Goal: Task Accomplishment & Management: Complete application form

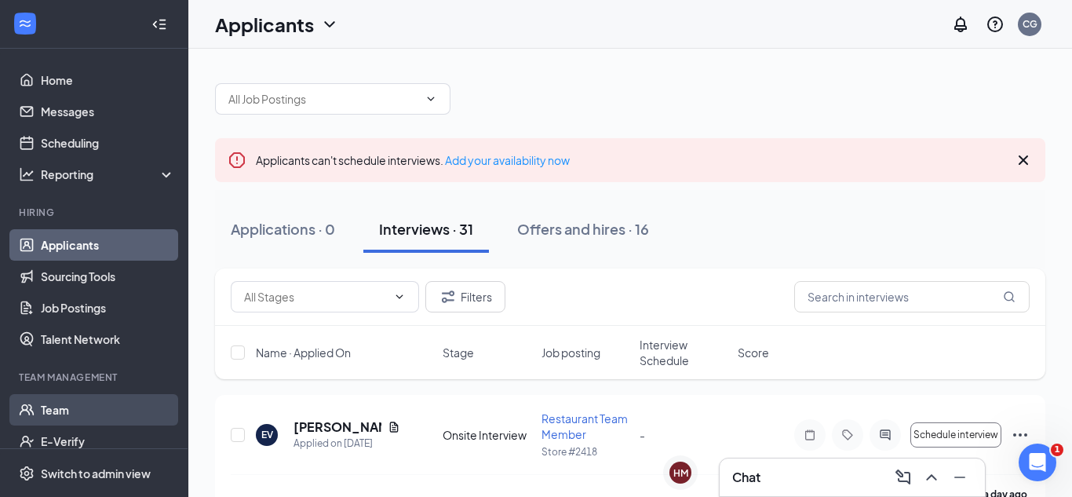
click at [81, 402] on link "Team" at bounding box center [108, 409] width 134 height 31
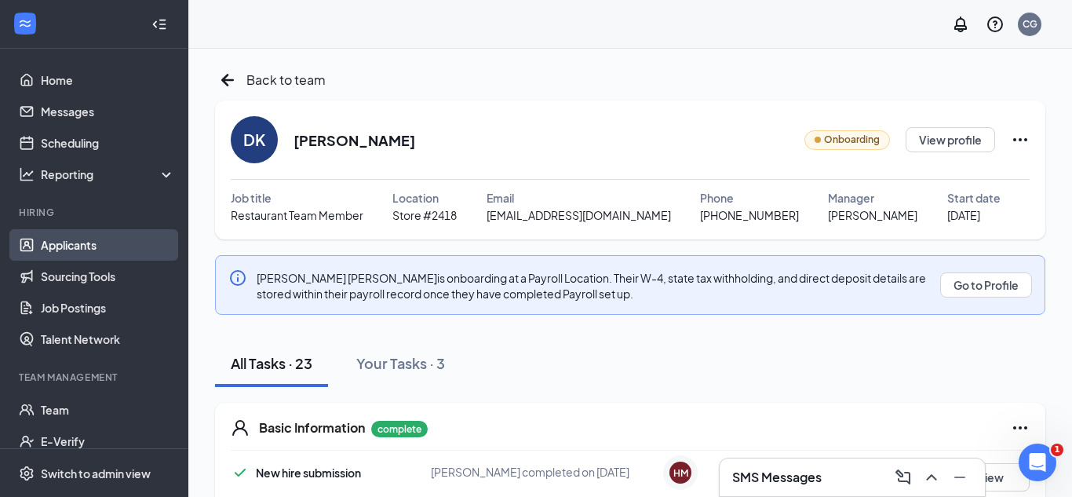
click at [108, 251] on link "Applicants" at bounding box center [108, 244] width 134 height 31
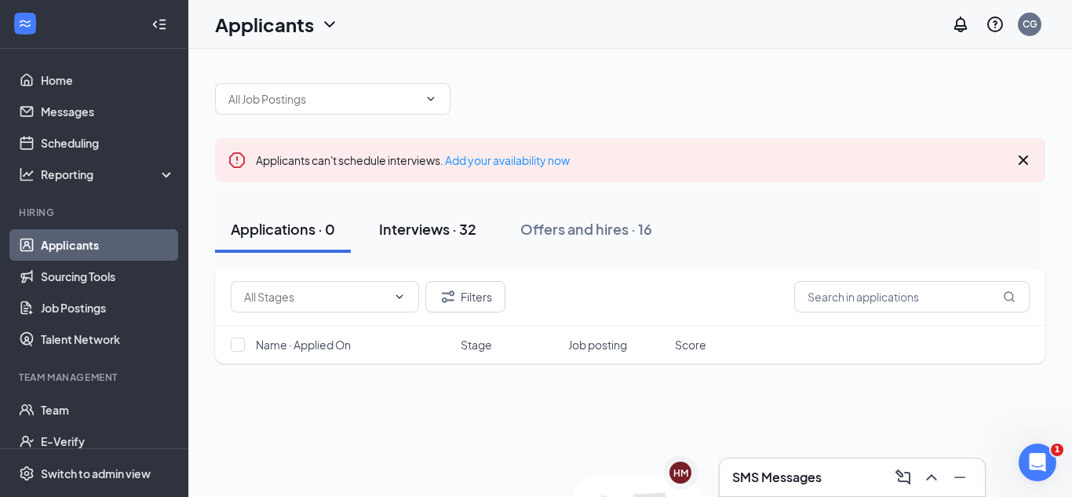
click at [419, 235] on div "Interviews · 32" at bounding box center [427, 229] width 97 height 20
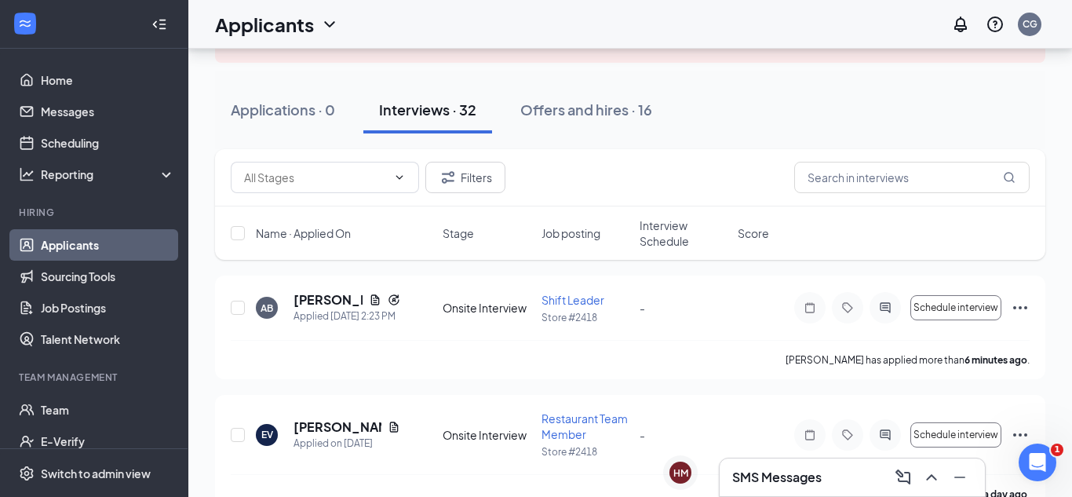
scroll to position [118, 0]
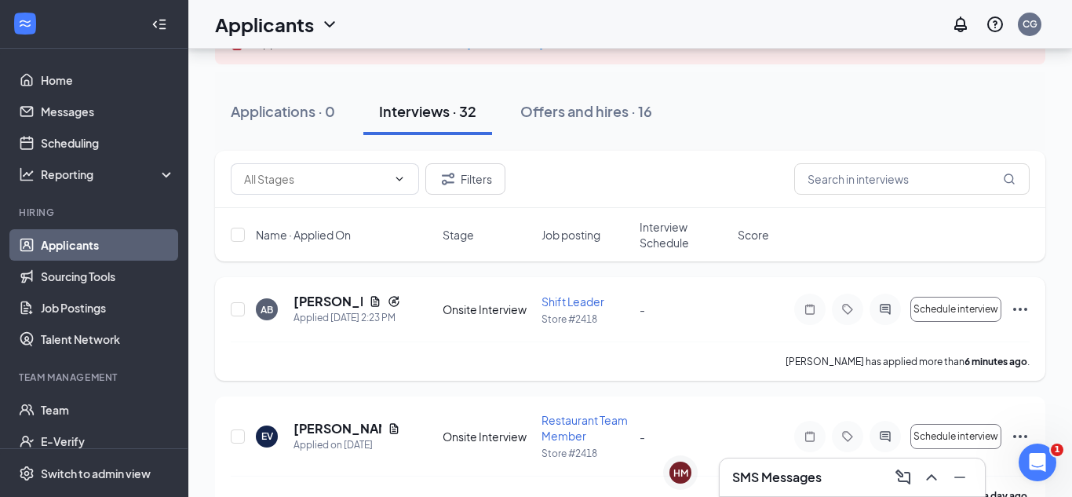
click at [1022, 309] on icon "Ellipses" at bounding box center [1020, 309] width 19 height 19
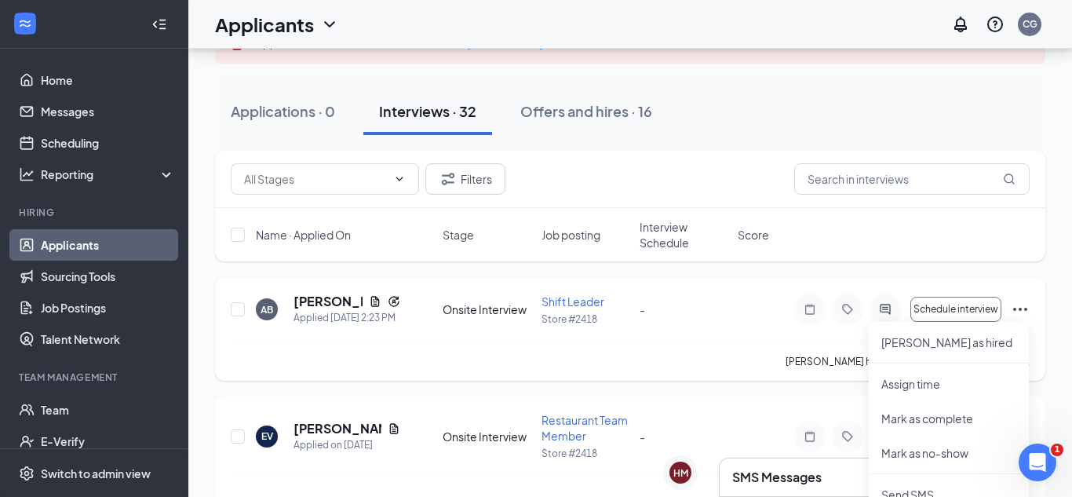
click at [677, 302] on div "-" at bounding box center [684, 309] width 89 height 17
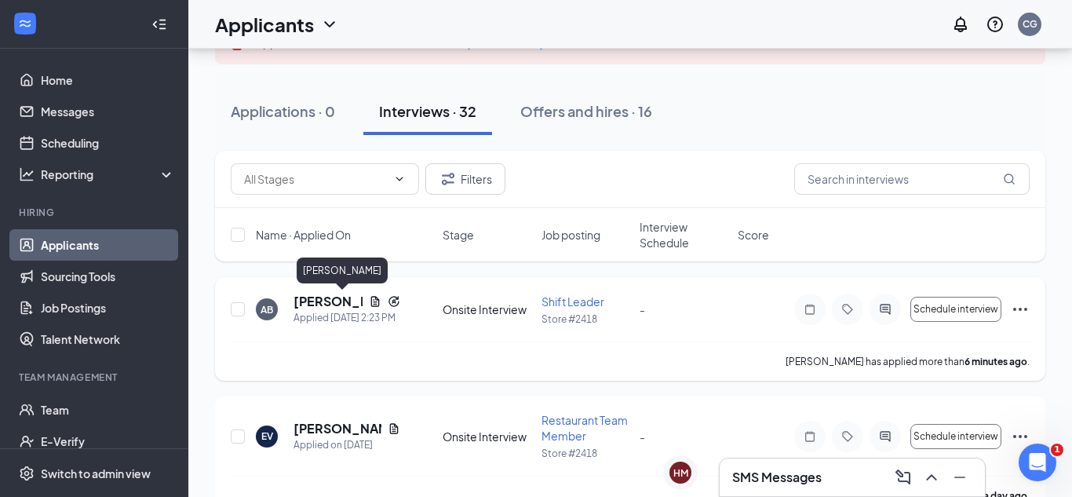
click at [358, 303] on h5 "[PERSON_NAME]" at bounding box center [328, 301] width 69 height 17
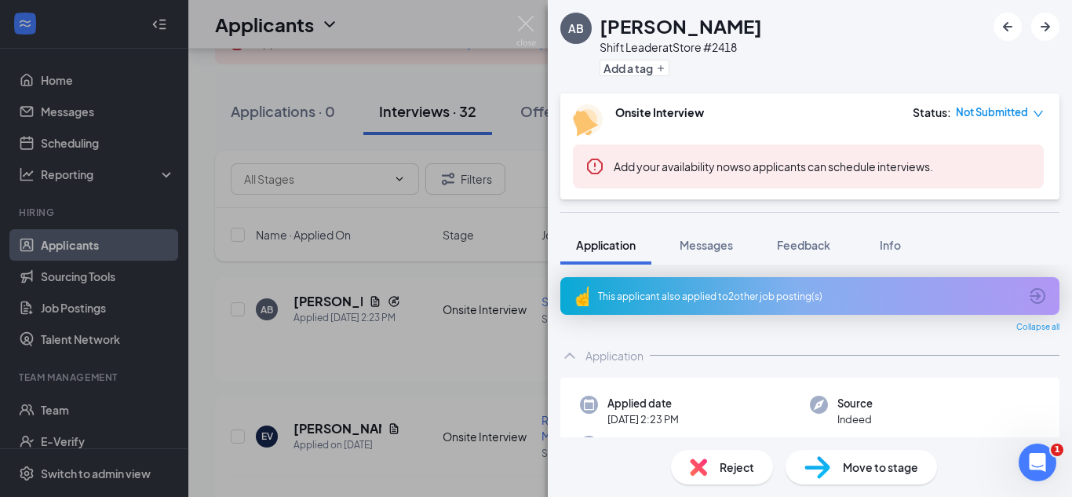
click at [861, 474] on span "Move to stage" at bounding box center [880, 466] width 75 height 17
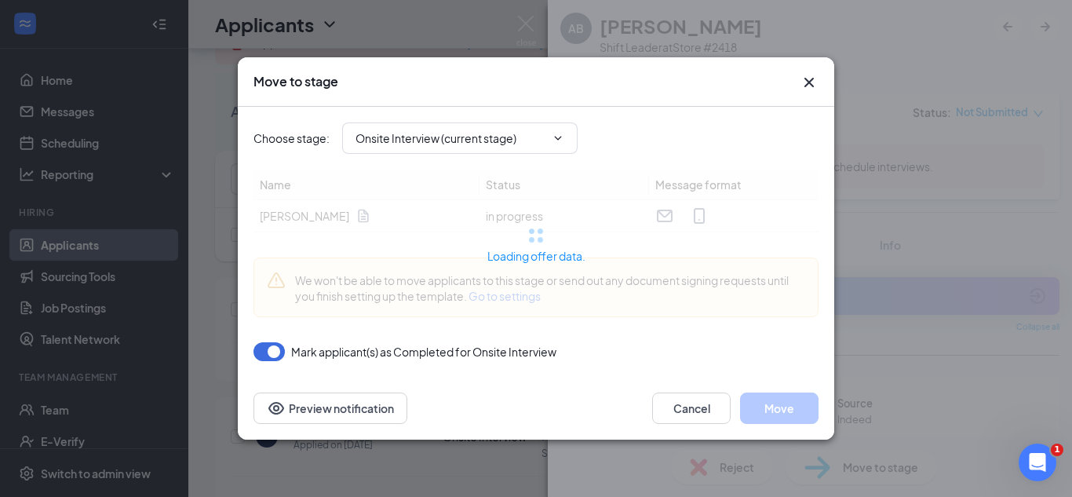
type input "MVR Background Check (next stage)"
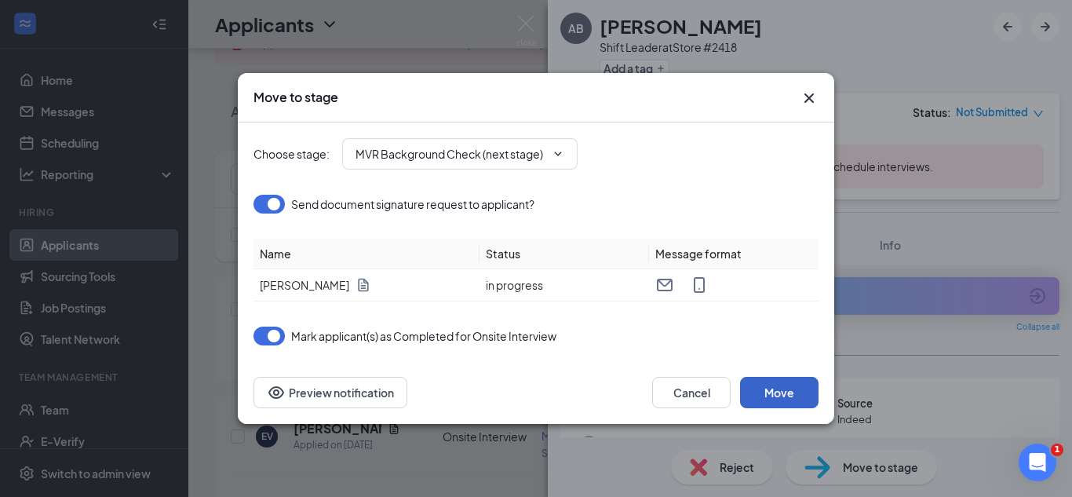
click at [761, 397] on button "Move" at bounding box center [779, 392] width 78 height 31
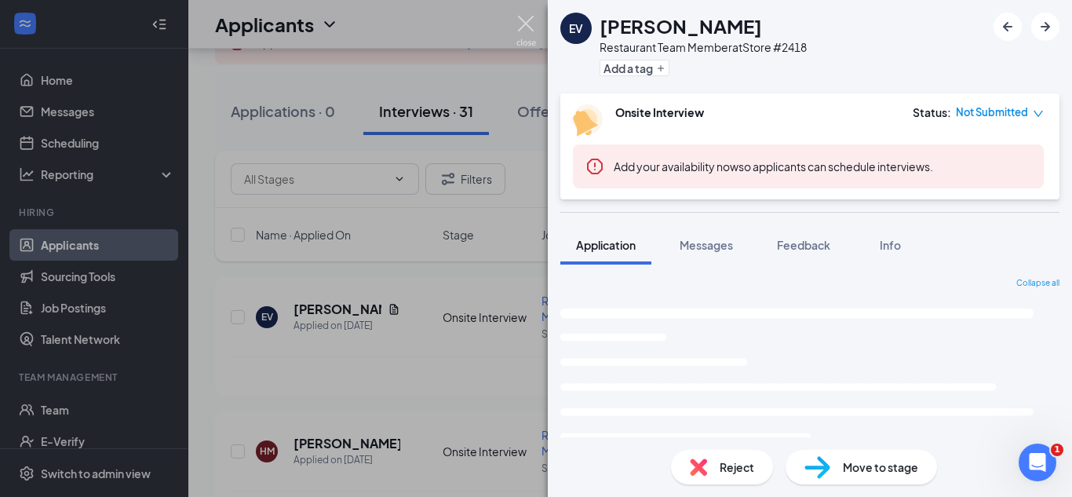
click at [528, 29] on img at bounding box center [526, 31] width 20 height 31
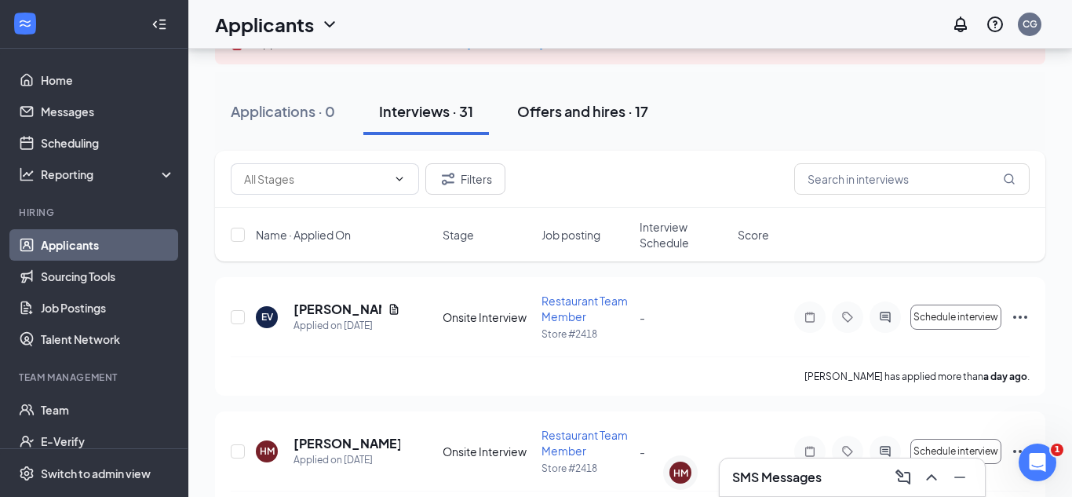
click at [572, 113] on div "Offers and hires · 17" at bounding box center [582, 111] width 131 height 20
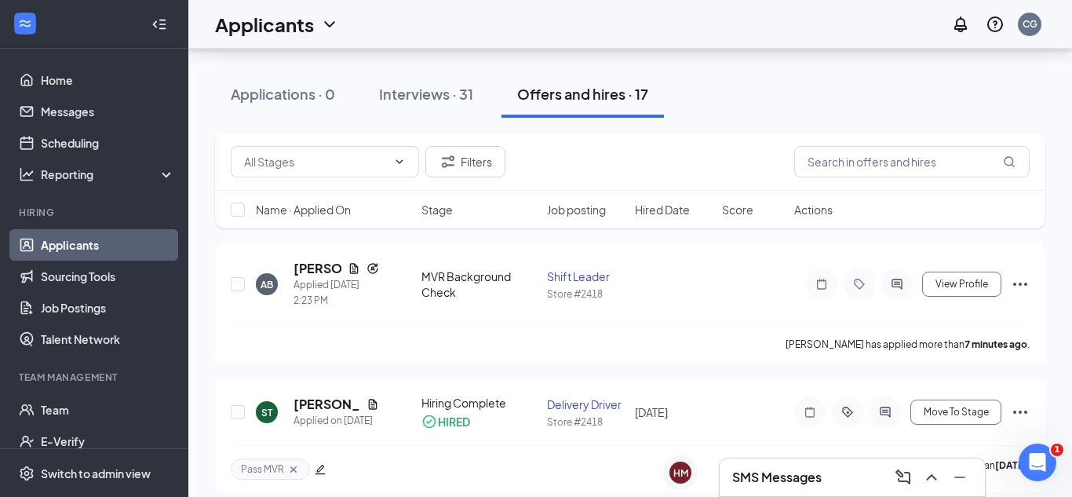
scroll to position [143, 0]
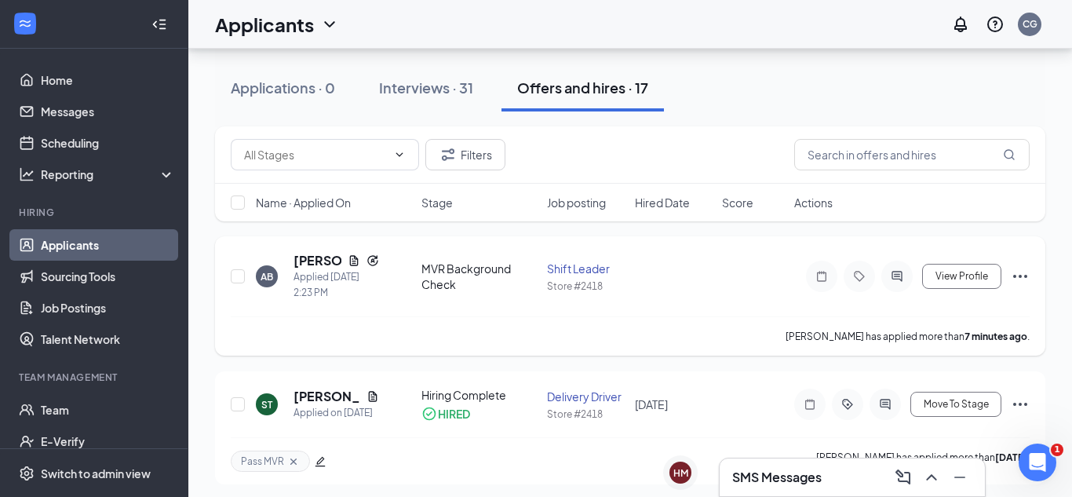
click at [1011, 275] on icon "Ellipses" at bounding box center [1020, 276] width 19 height 19
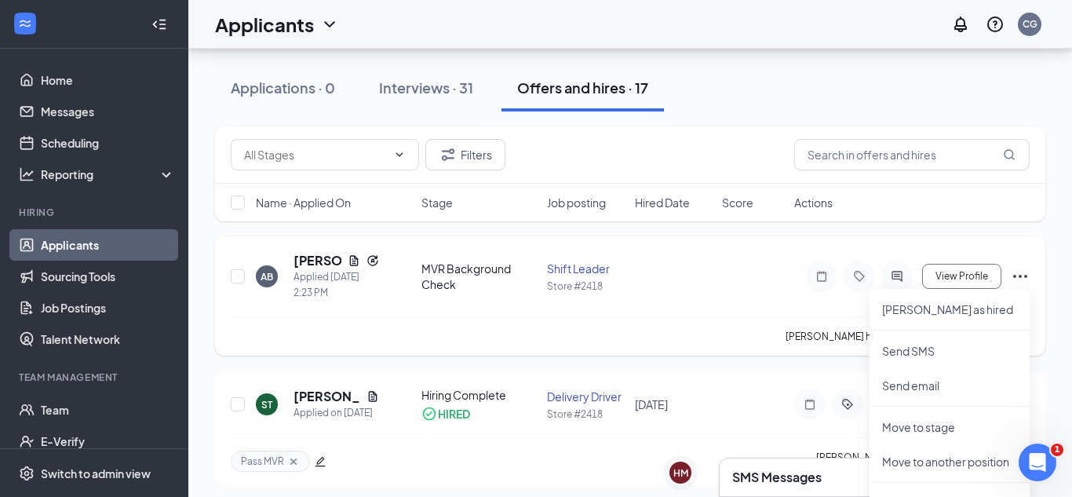
click at [699, 264] on div "AB [PERSON_NAME] Applied [DATE] 2:23 PM MVR Background Check Shift Leader Store…" at bounding box center [630, 284] width 799 height 64
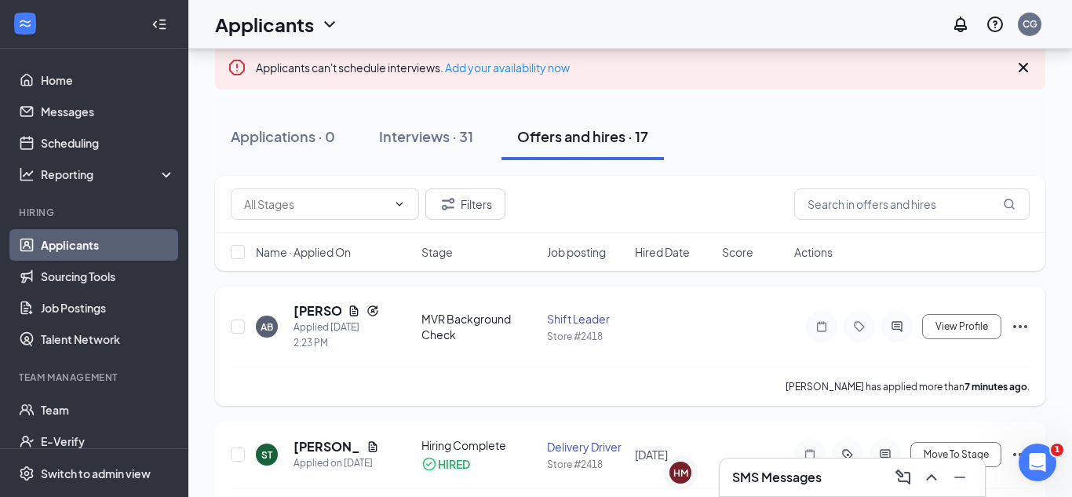
scroll to position [92, 0]
click at [1020, 329] on icon "Ellipses" at bounding box center [1020, 327] width 19 height 19
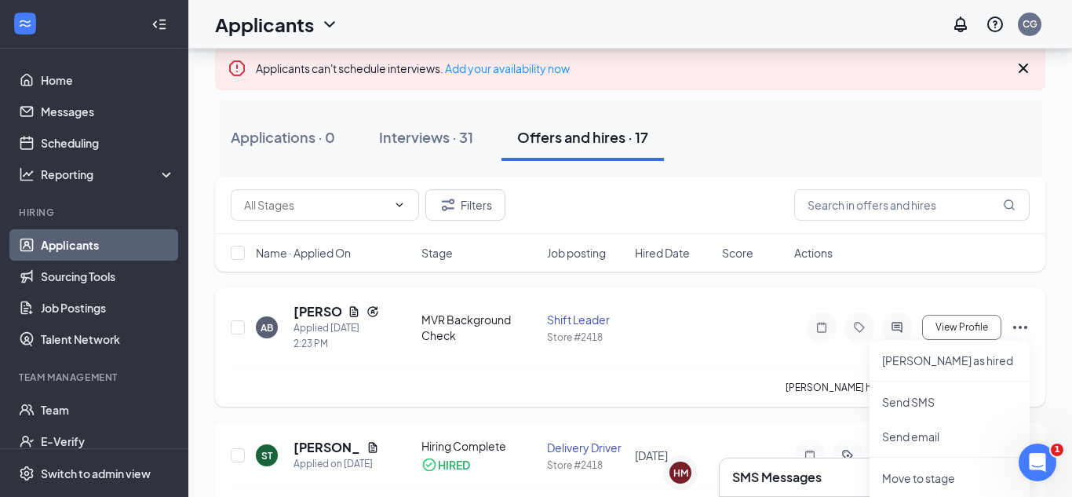
click at [720, 315] on div "AB [PERSON_NAME] Applied [DATE] 2:23 PM MVR Background Check Shift Leader Store…" at bounding box center [630, 335] width 799 height 64
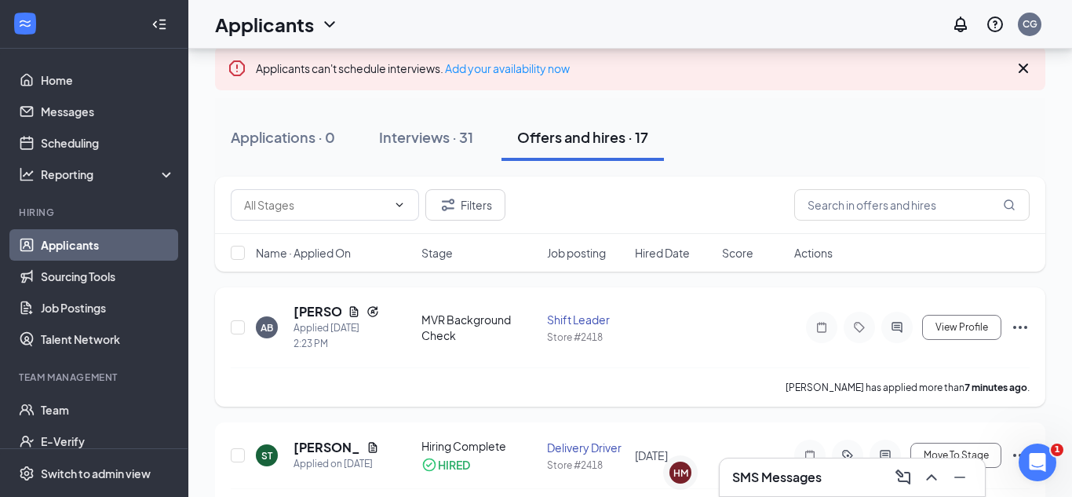
click at [1026, 327] on icon "Ellipses" at bounding box center [1020, 327] width 14 height 3
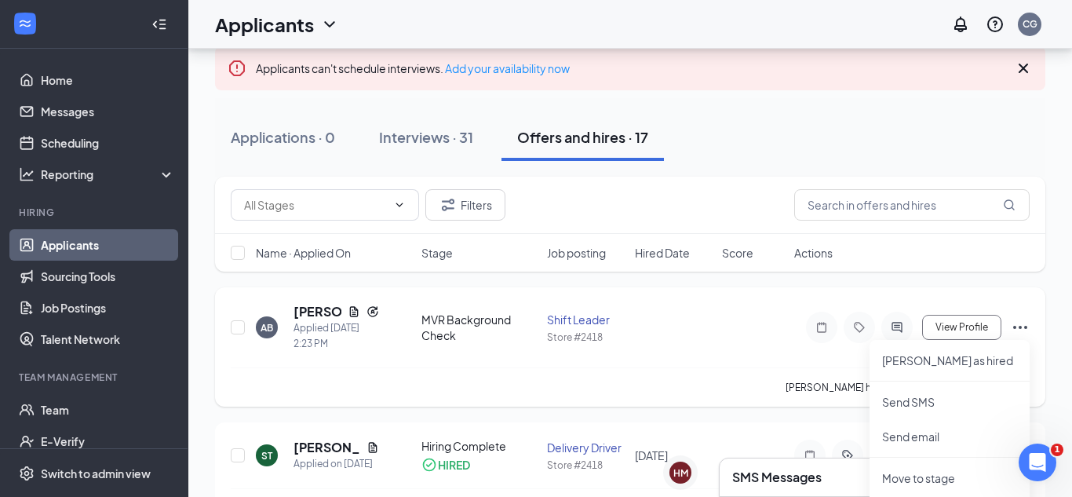
click at [777, 323] on div "AB [PERSON_NAME] Applied [DATE] 2:23 PM MVR Background Check Shift Leader Store…" at bounding box center [630, 335] width 799 height 64
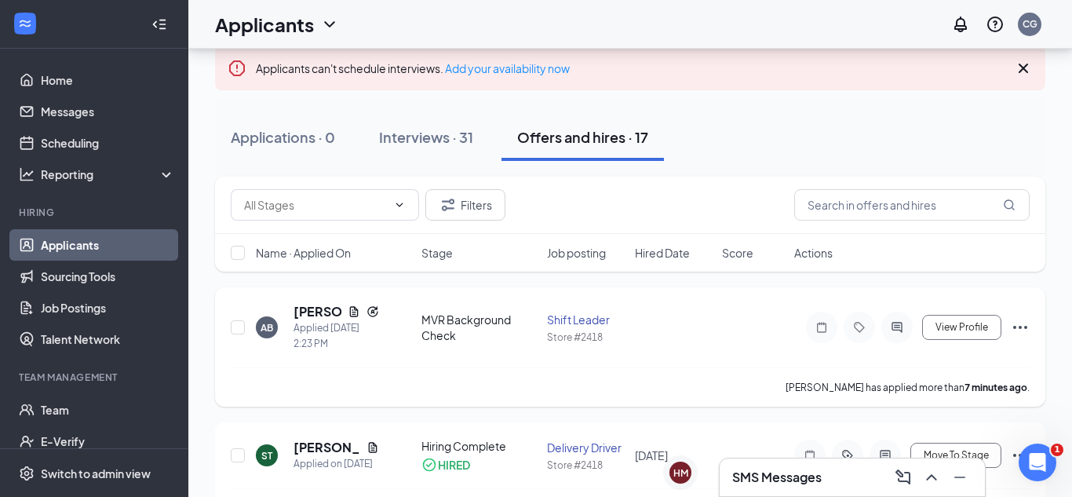
click at [1020, 333] on icon "Ellipses" at bounding box center [1020, 327] width 19 height 19
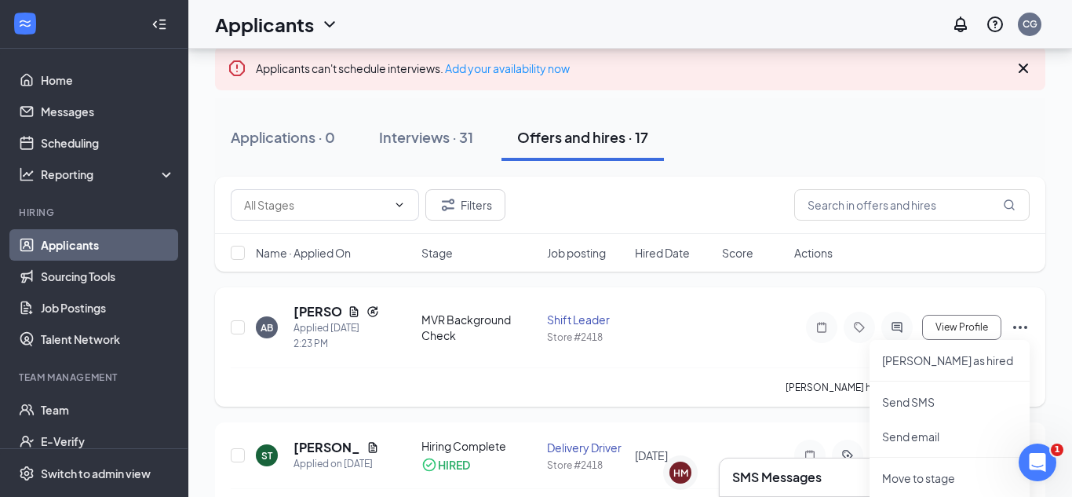
click at [773, 316] on div "AB [PERSON_NAME] Applied [DATE] 2:23 PM MVR Background Check Shift Leader Store…" at bounding box center [630, 335] width 799 height 64
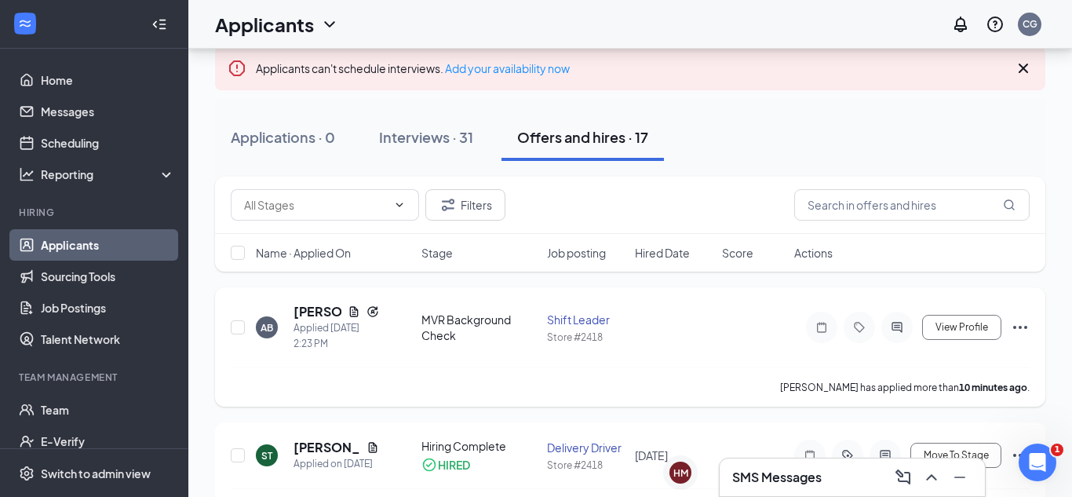
click at [1024, 328] on icon "Ellipses" at bounding box center [1020, 327] width 19 height 19
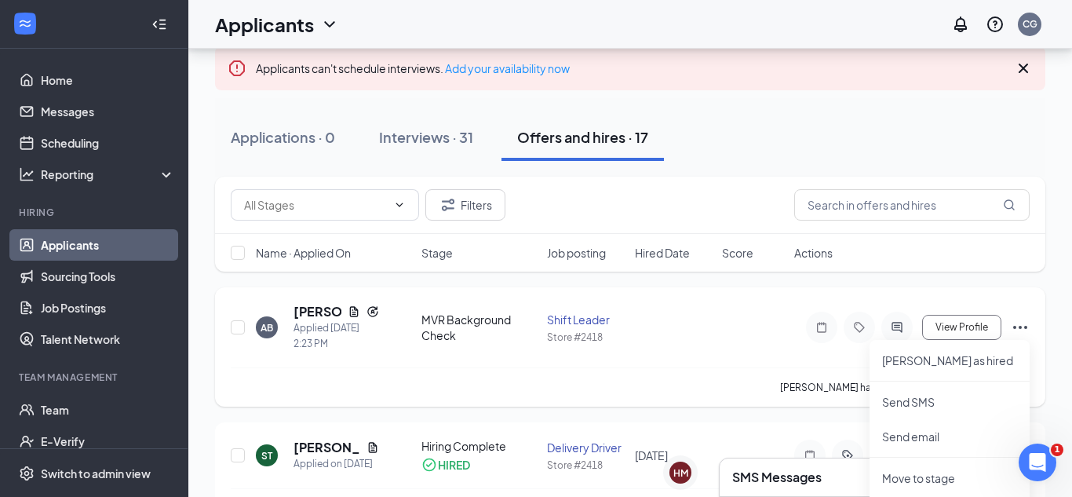
click at [774, 334] on div "AB [PERSON_NAME] Applied [DATE] 2:23 PM MVR Background Check Shift Leader Store…" at bounding box center [630, 335] width 799 height 64
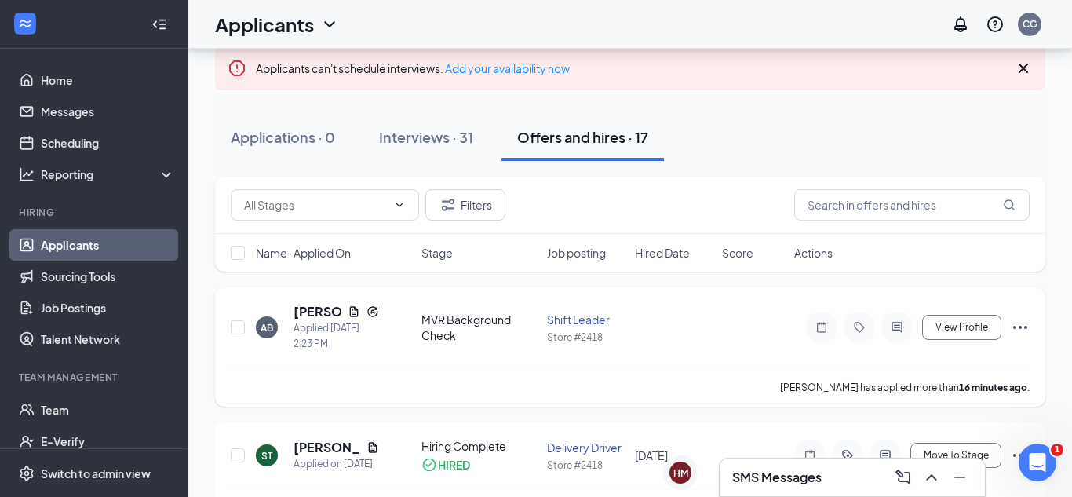
click at [1019, 327] on icon "Ellipses" at bounding box center [1020, 327] width 14 height 3
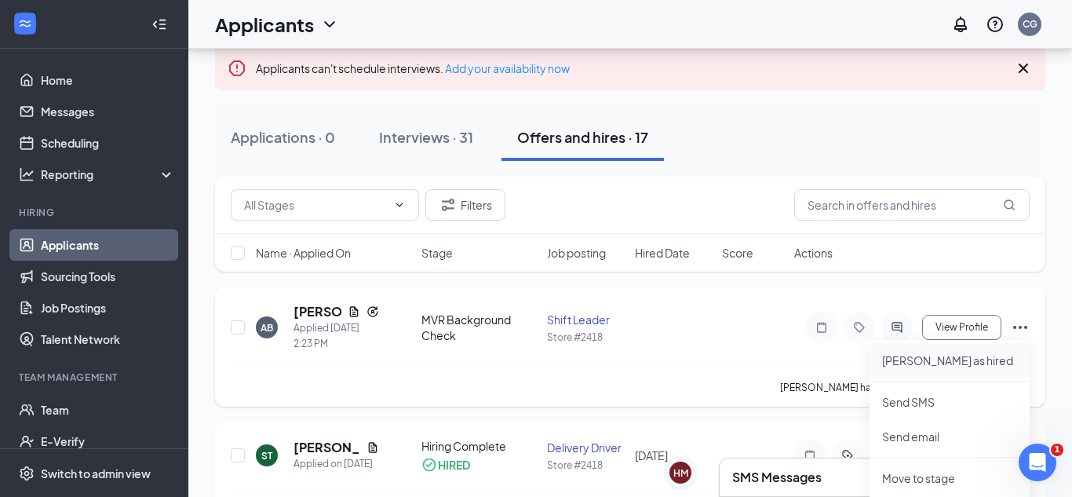
click at [932, 367] on p "[PERSON_NAME] as hired" at bounding box center [949, 360] width 135 height 16
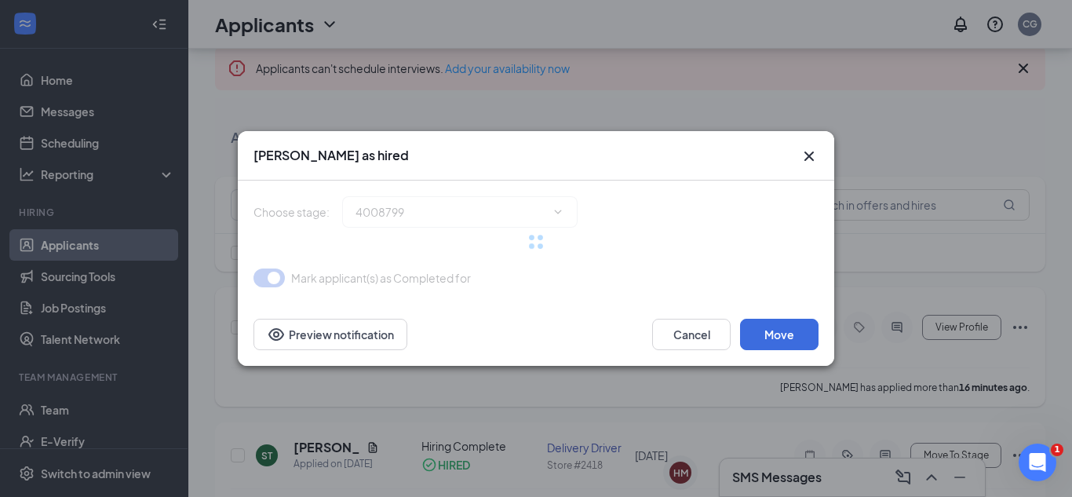
type input "Hiring Complete (final stage)"
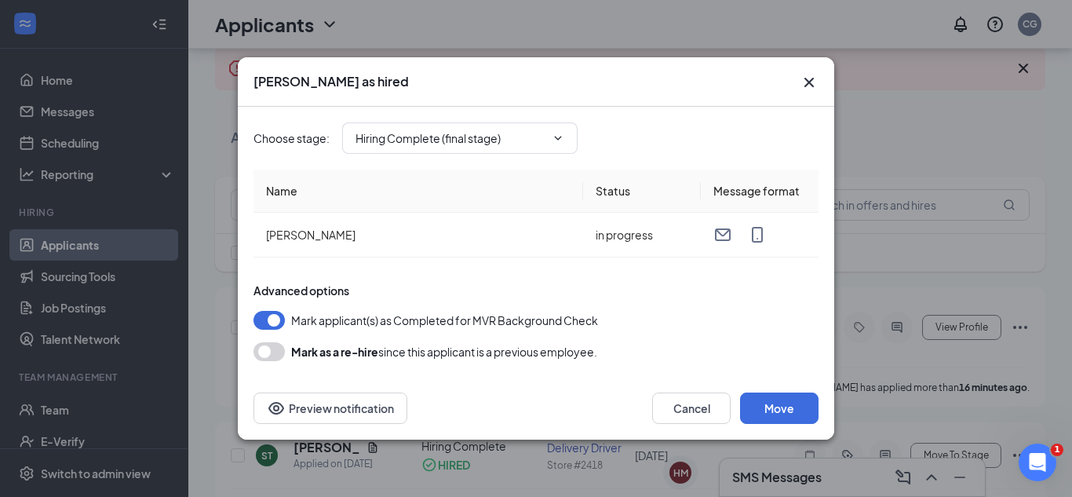
click at [273, 352] on button "button" at bounding box center [269, 351] width 31 height 19
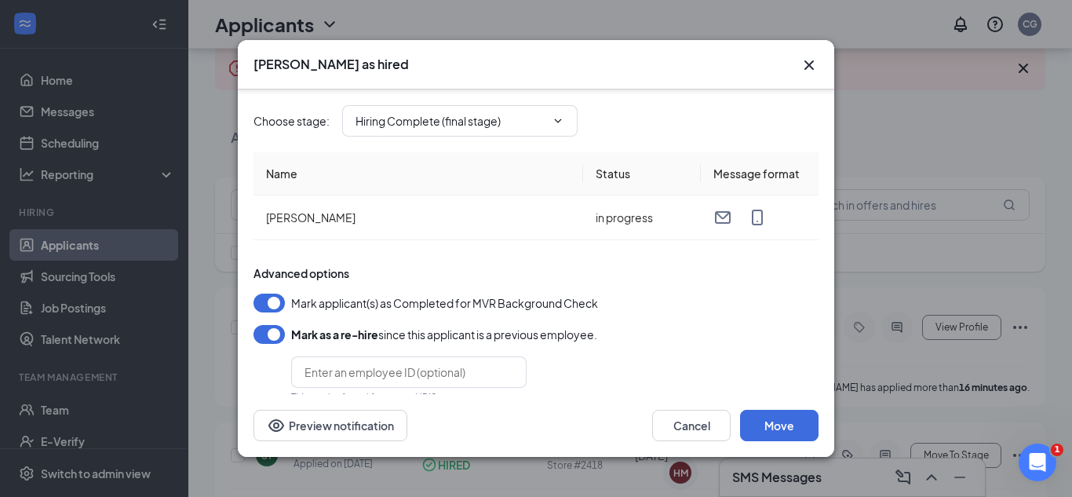
scroll to position [25, 0]
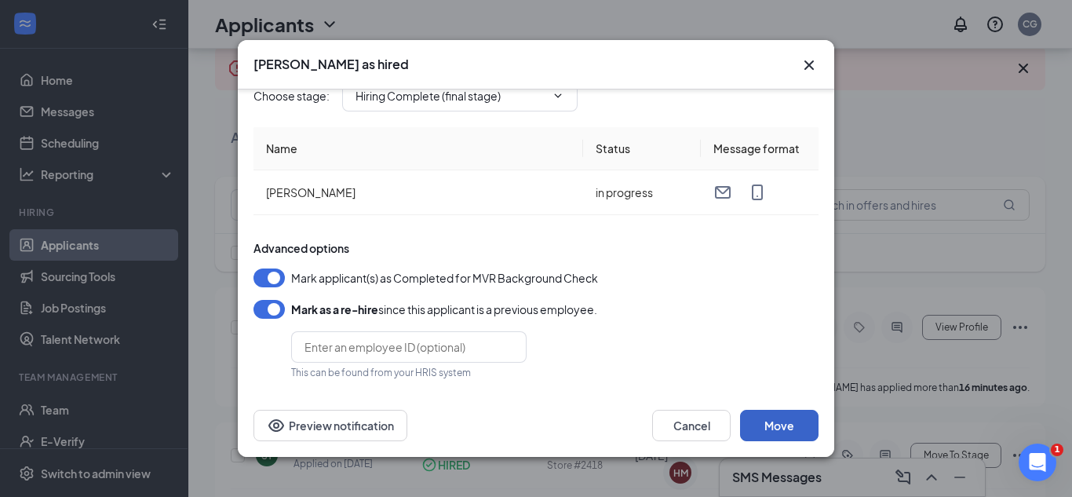
click at [764, 422] on button "Move" at bounding box center [779, 425] width 78 height 31
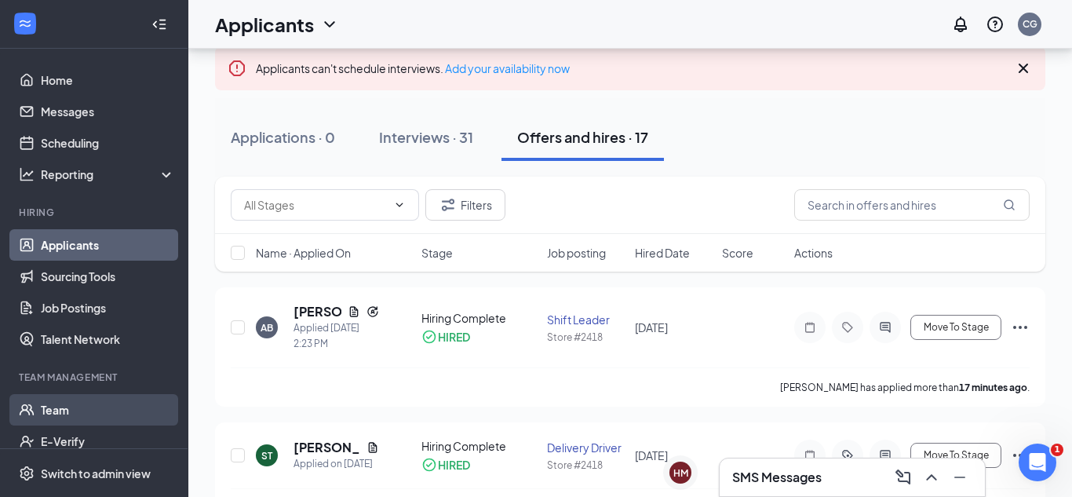
click at [82, 410] on link "Team" at bounding box center [108, 409] width 134 height 31
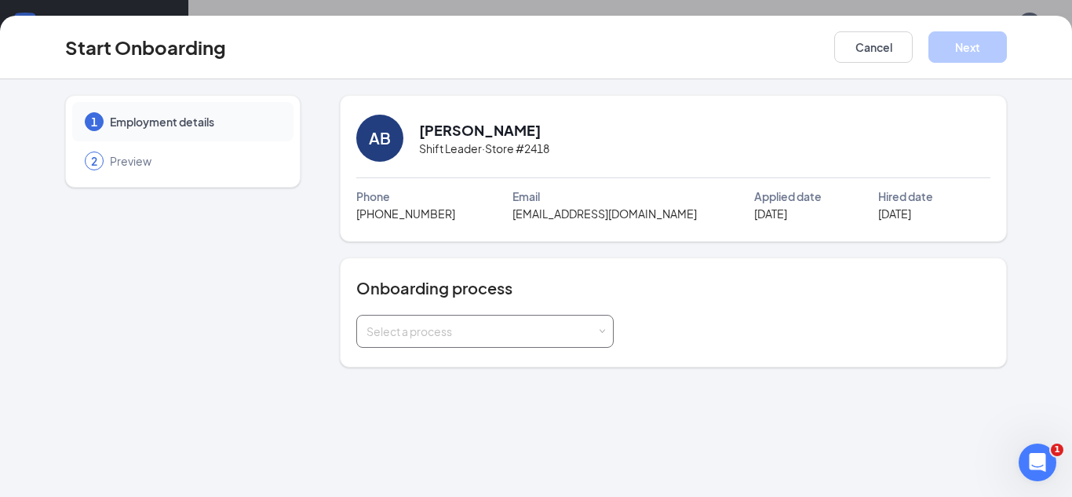
click at [482, 340] on div "Select a process" at bounding box center [485, 331] width 237 height 31
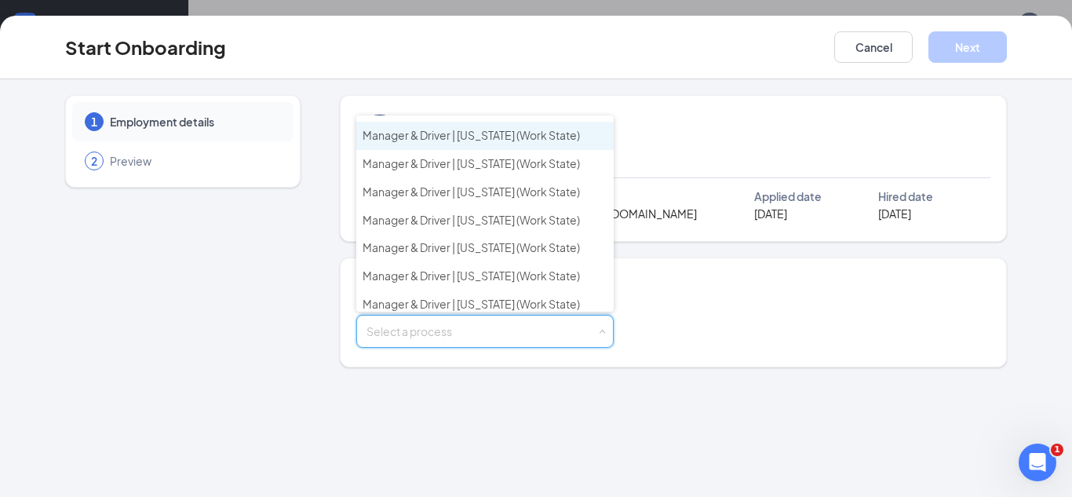
scroll to position [381, 0]
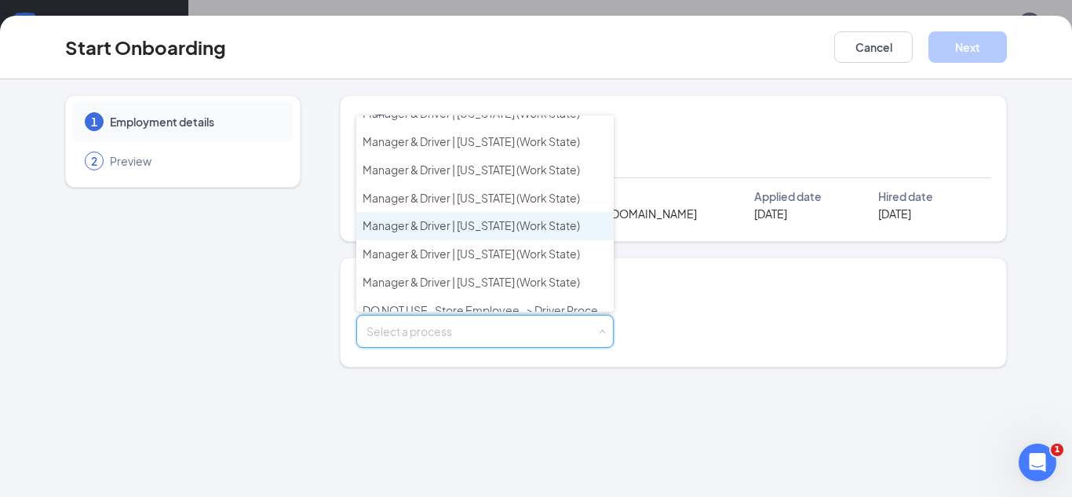
click at [448, 228] on span "Manager & Driver | Wisconsin (Work State)" at bounding box center [471, 225] width 217 height 14
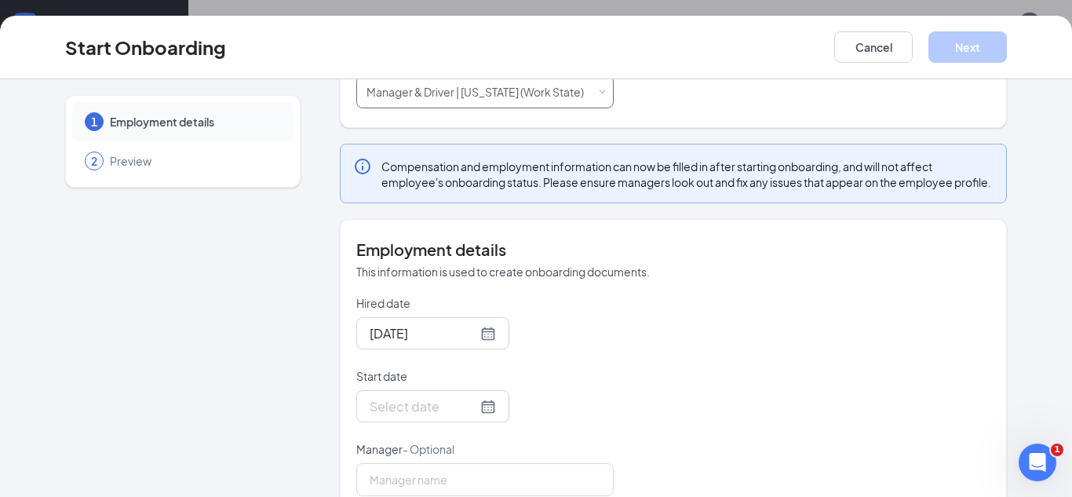
scroll to position [290, 0]
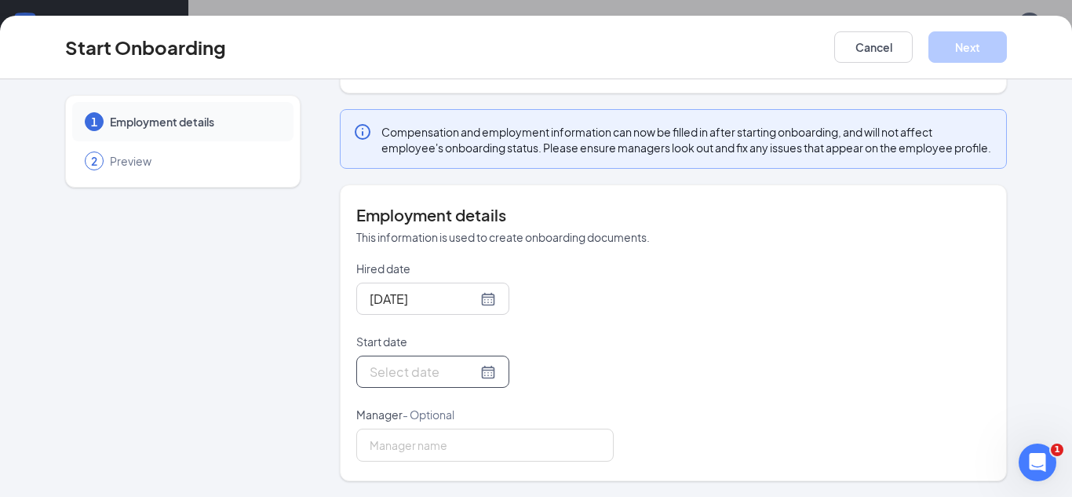
click at [481, 374] on div at bounding box center [433, 372] width 126 height 20
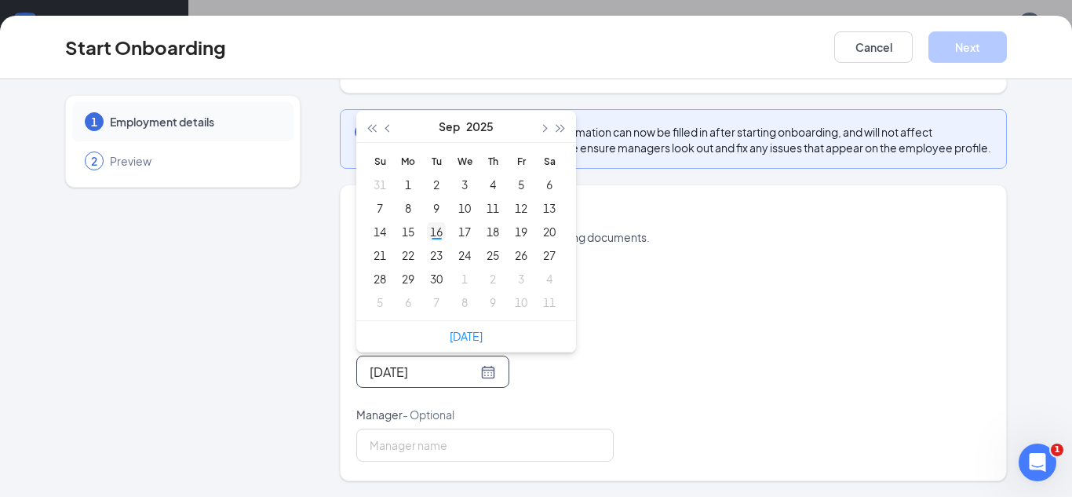
type input "Sep 16, 2025"
click at [436, 228] on div "16" at bounding box center [436, 231] width 19 height 19
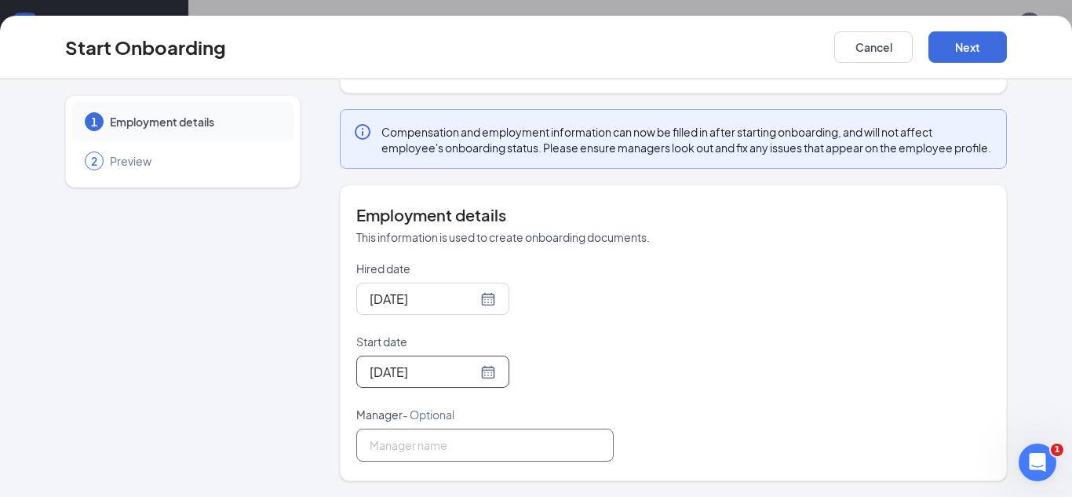
click at [440, 442] on input "Manager - Optional" at bounding box center [484, 445] width 257 height 33
type input "[PERSON_NAME]"
click at [951, 53] on button "Next" at bounding box center [968, 46] width 78 height 31
click at [970, 46] on button "Next" at bounding box center [968, 46] width 78 height 31
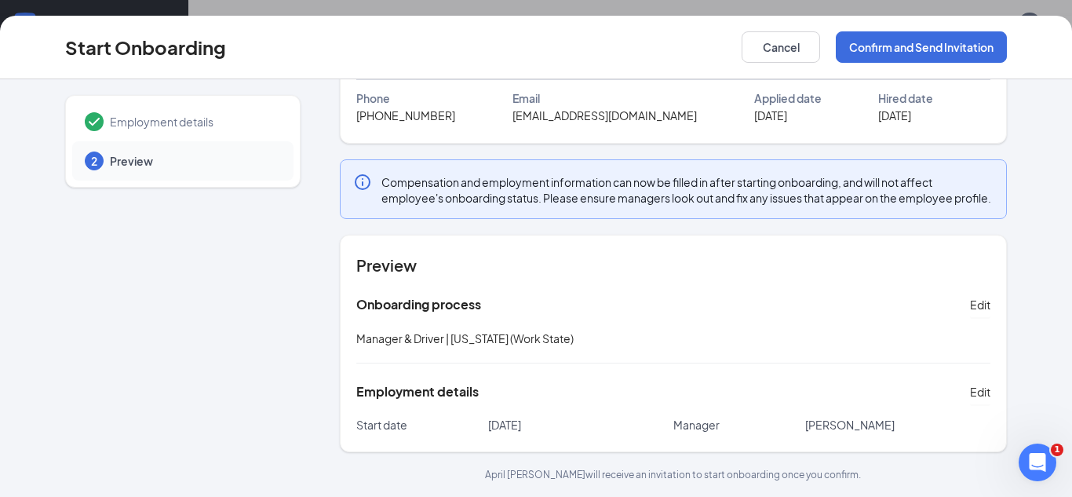
scroll to position [114, 0]
click at [907, 53] on button "Confirm and Send Invitation" at bounding box center [921, 46] width 171 height 31
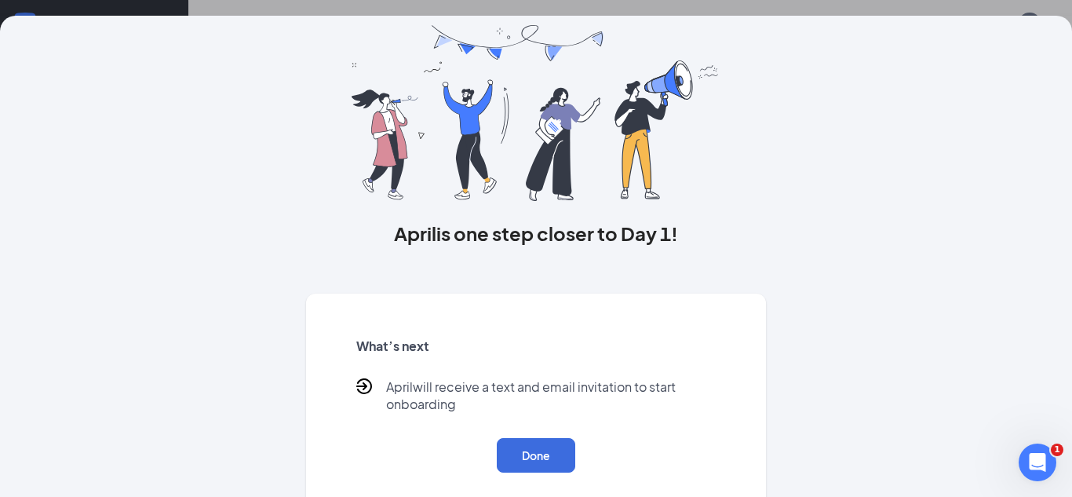
scroll to position [50, 0]
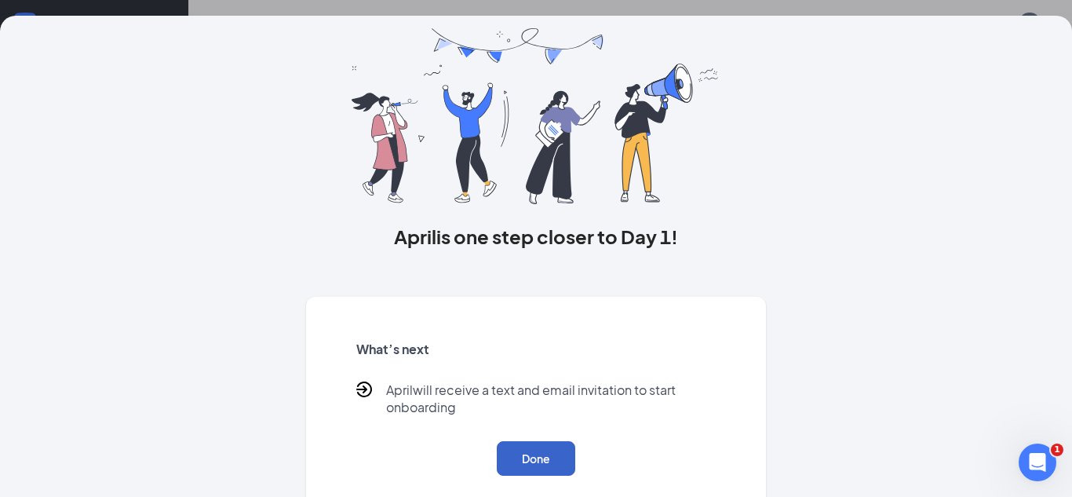
click at [541, 454] on button "Done" at bounding box center [536, 458] width 78 height 35
